Goal: Information Seeking & Learning: Learn about a topic

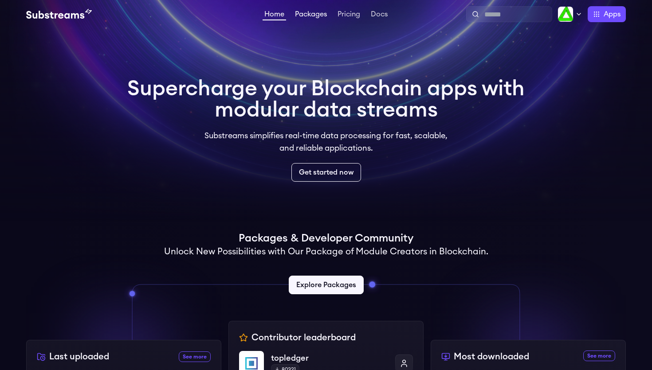
click at [306, 16] on link "Packages" at bounding box center [310, 15] width 35 height 9
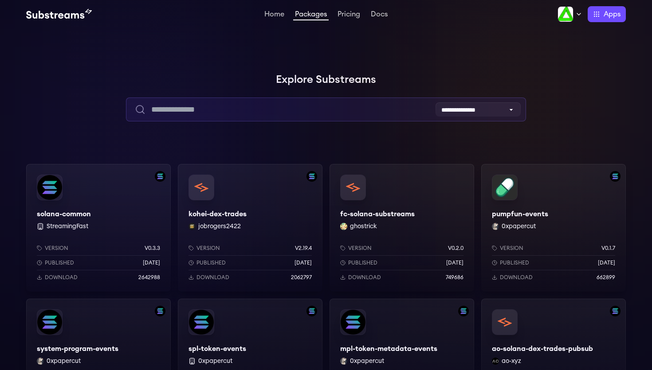
click at [275, 109] on input "text" at bounding box center [326, 110] width 400 height 24
type input "*"
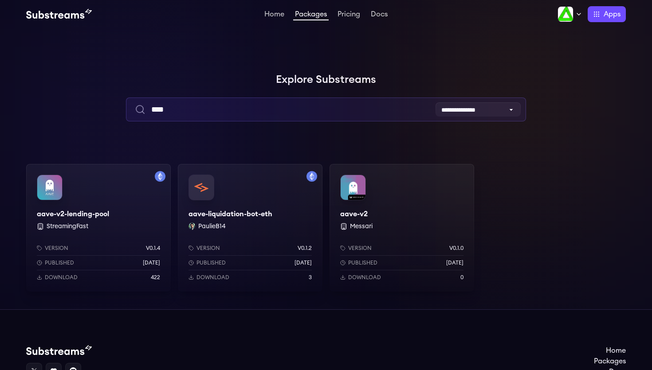
type input "****"
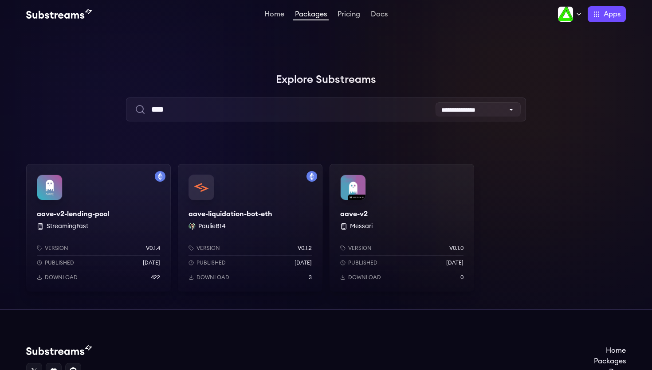
click at [584, 156] on div at bounding box center [519, 89] width 266 height 266
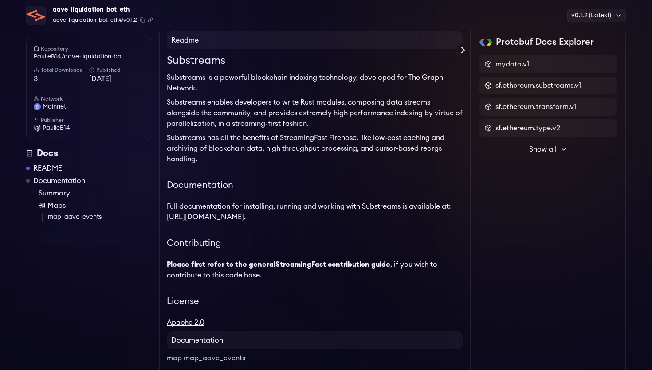
scroll to position [58, 0]
click at [555, 153] on span "Show all" at bounding box center [542, 149] width 27 height 11
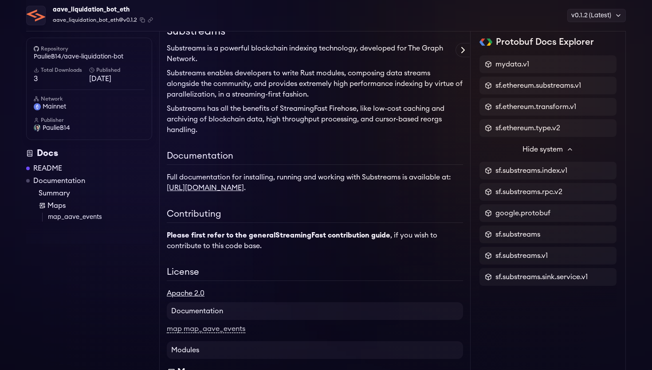
scroll to position [0, 0]
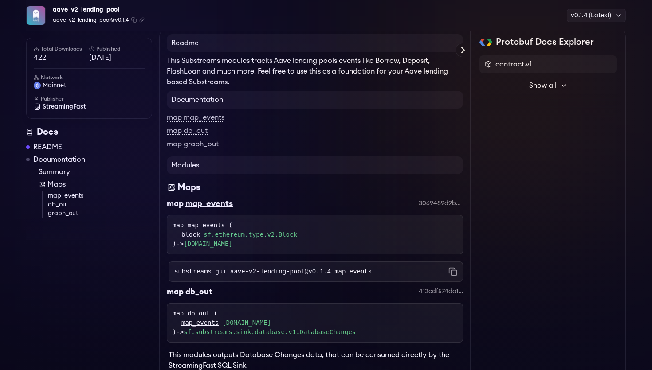
scroll to position [54, 0]
click at [184, 119] on link "map map_events" at bounding box center [196, 119] width 58 height 8
